Goal: Find specific page/section: Find specific page/section

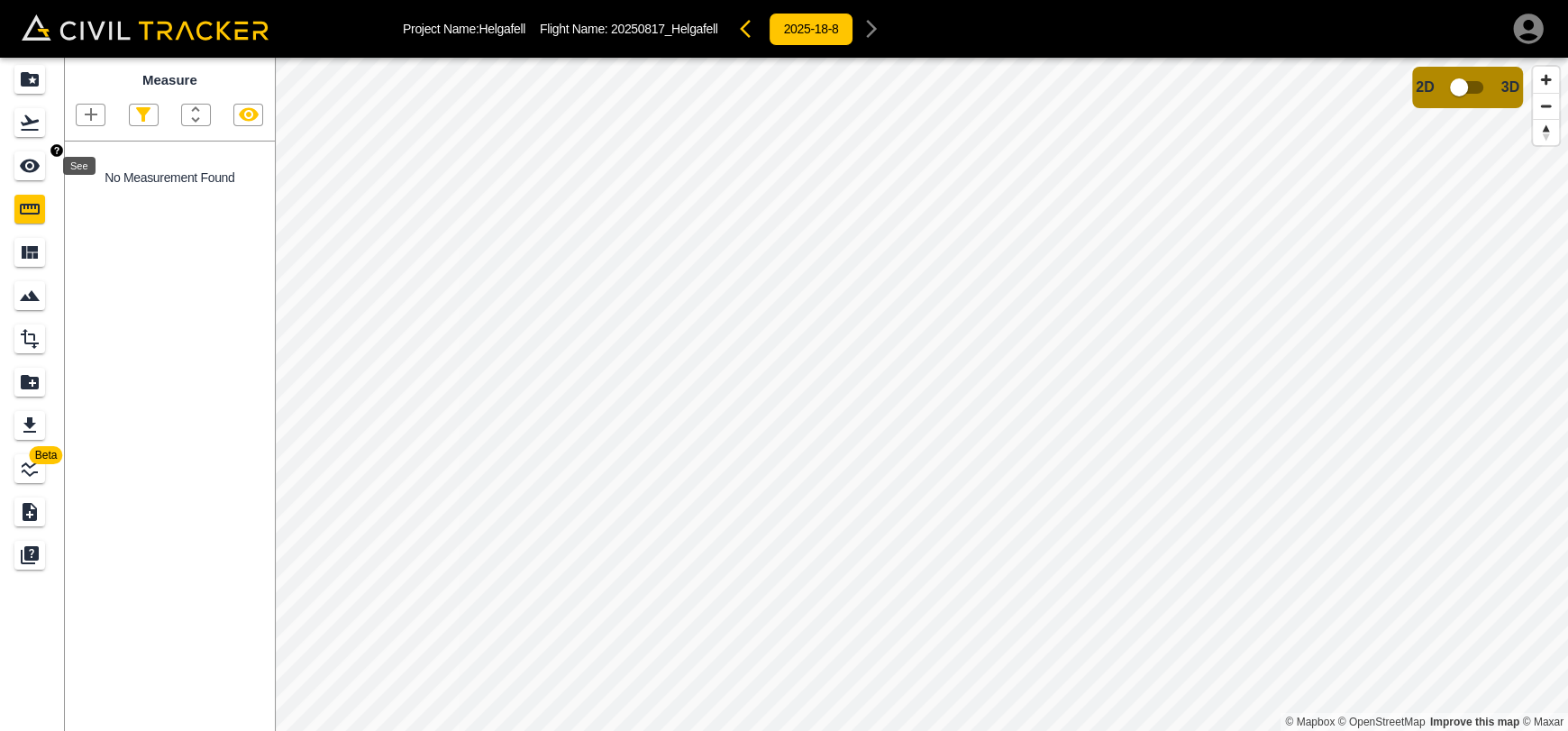
click at [17, 159] on div "See" at bounding box center [29, 165] width 31 height 29
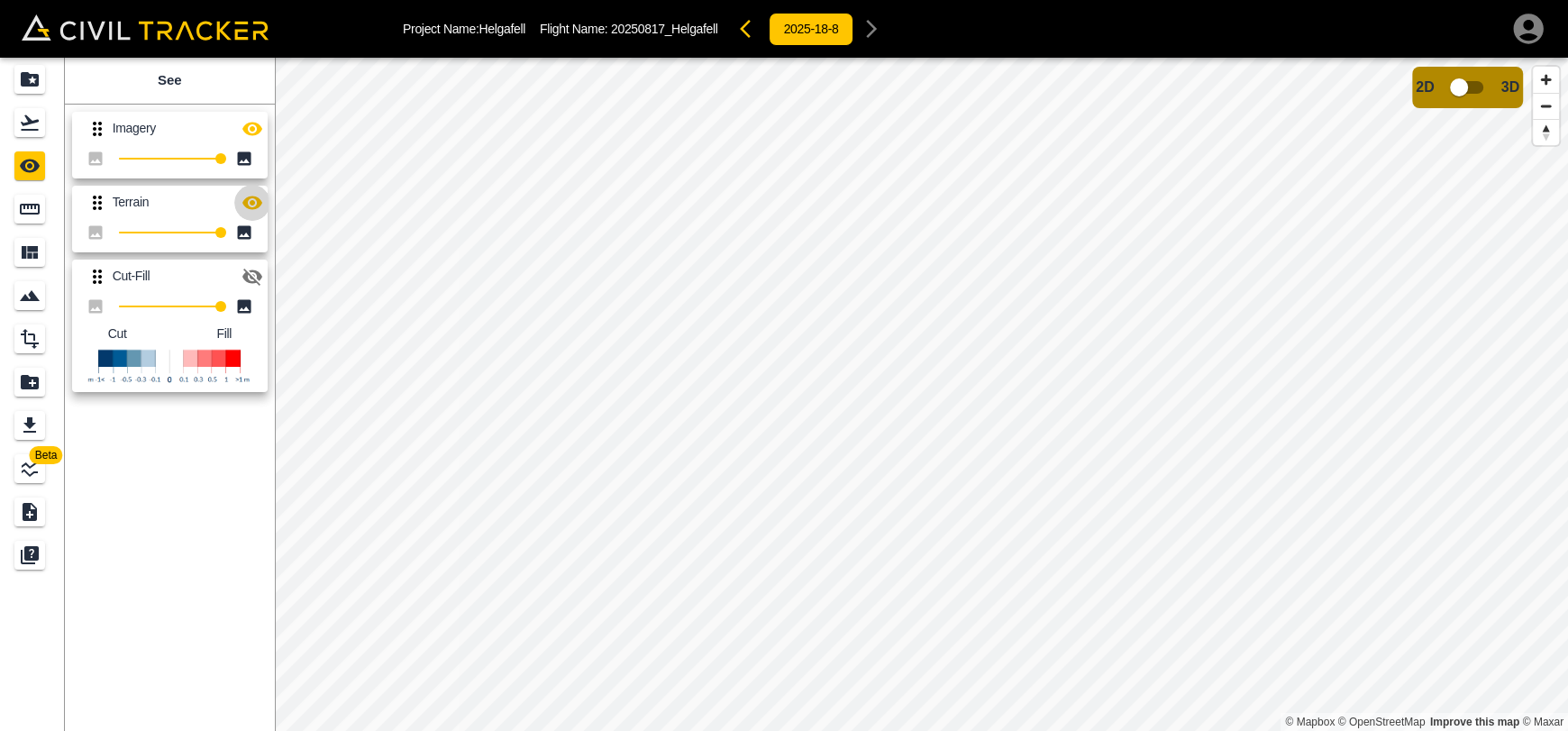
click at [246, 204] on icon "button" at bounding box center [251, 202] width 20 height 13
click at [51, 132] on link at bounding box center [32, 123] width 65 height 43
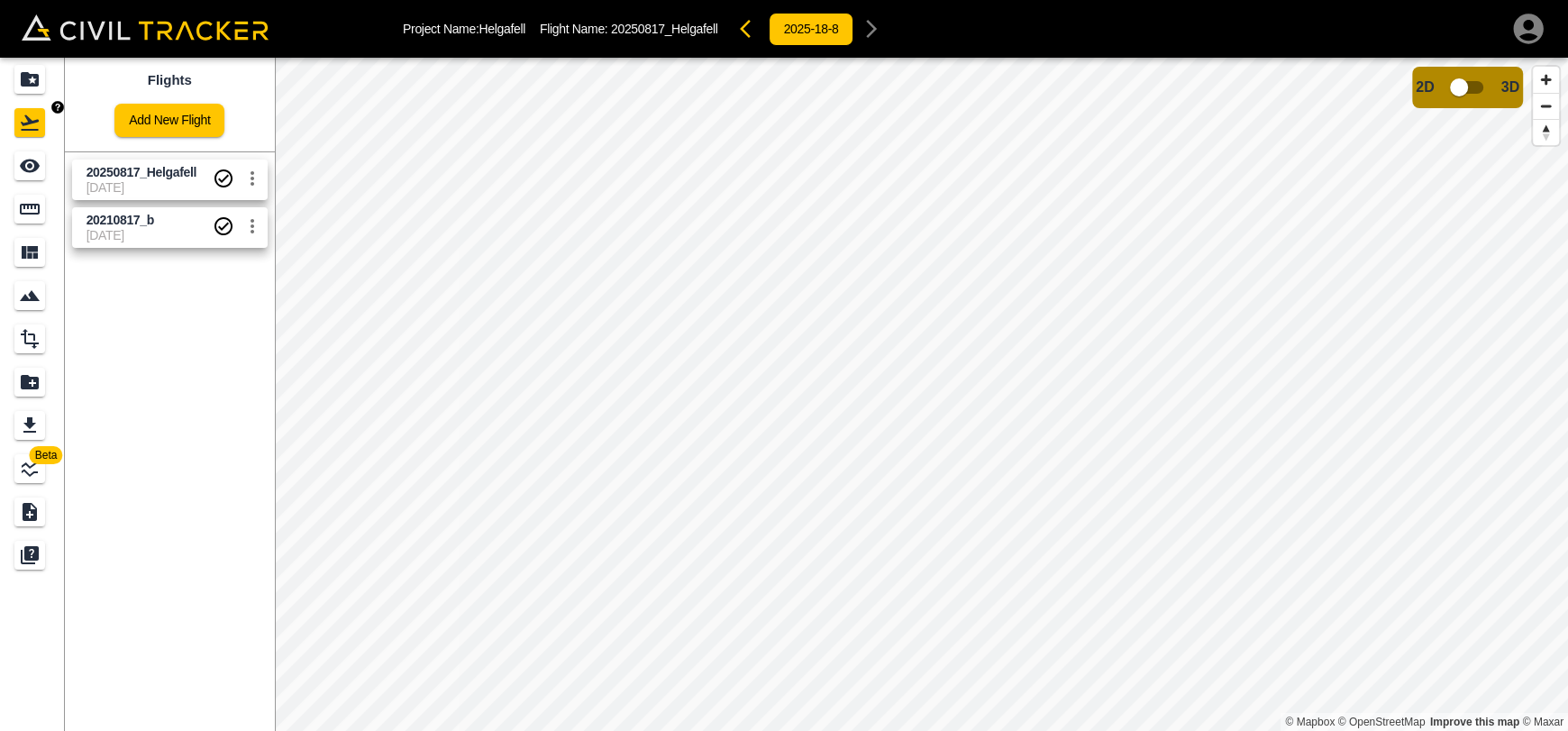
click at [49, 83] on div "Projects" at bounding box center [32, 79] width 36 height 29
